Goal: Transaction & Acquisition: Purchase product/service

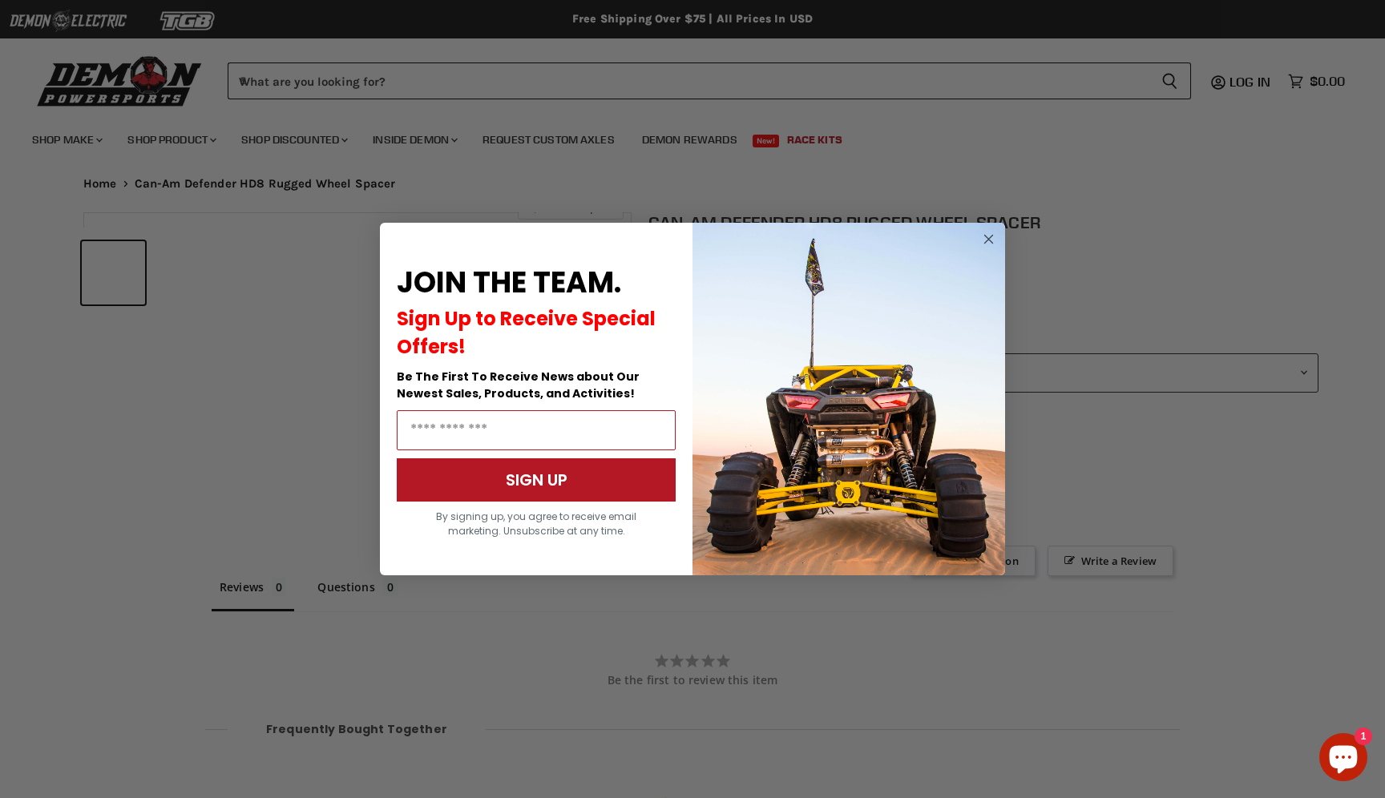
scroll to position [768, 0]
